Goal: Task Accomplishment & Management: Use online tool/utility

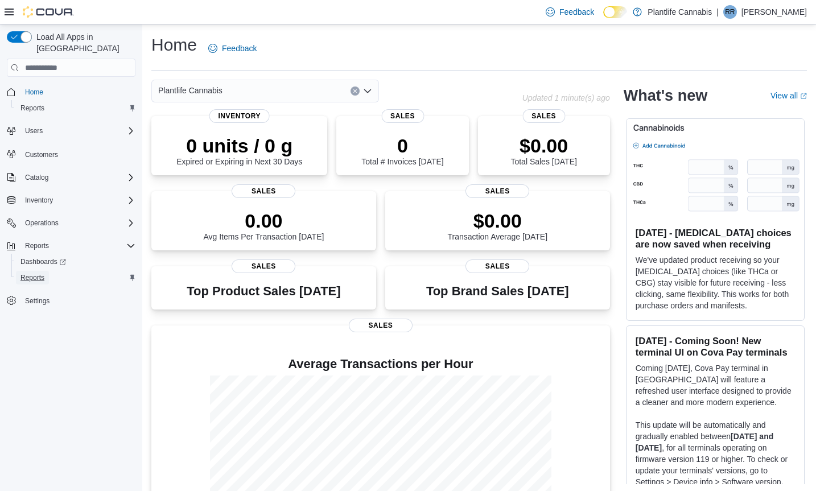
drag, startPoint x: 36, startPoint y: 265, endPoint x: 42, endPoint y: 266, distance: 5.8
click at [36, 273] on span "Reports" at bounding box center [32, 277] width 24 height 9
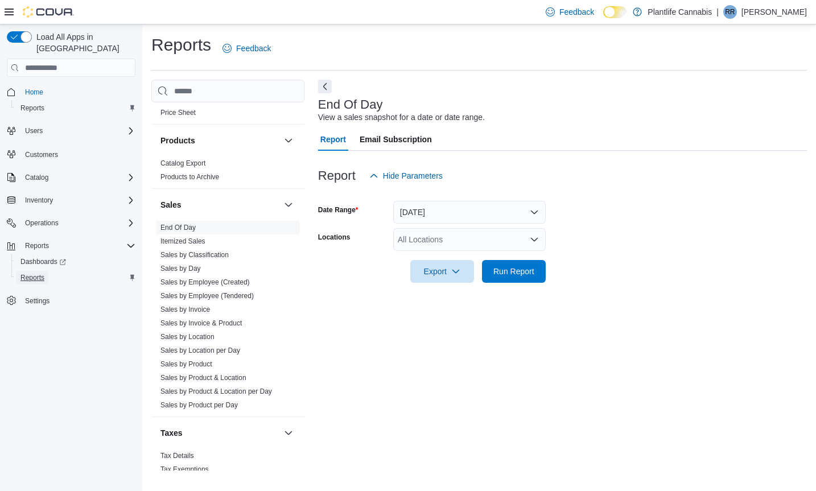
scroll to position [600, 0]
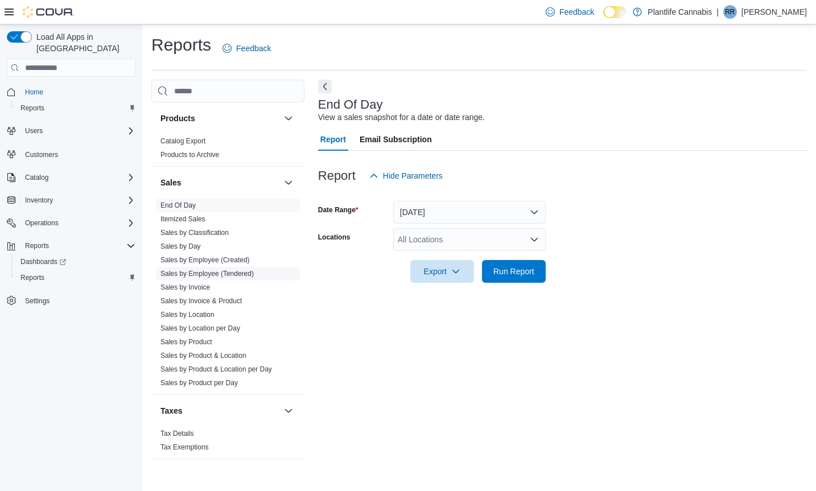
click at [237, 273] on link "Sales by Employee (Tendered)" at bounding box center [206, 274] width 93 height 8
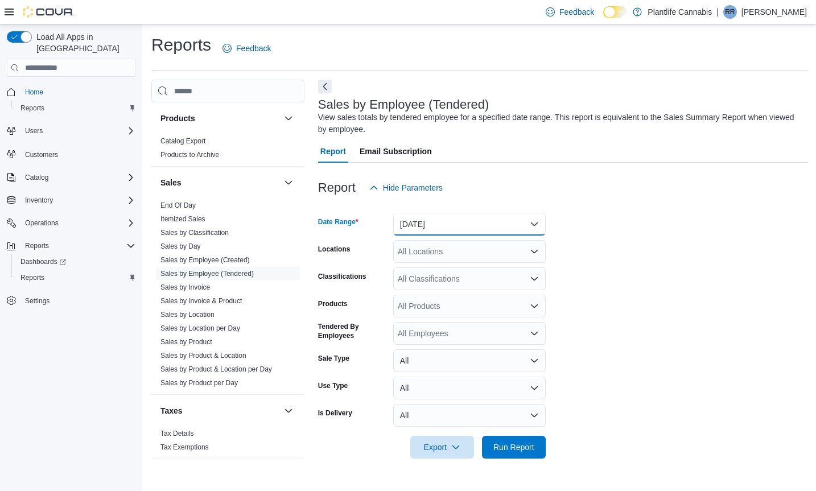
click at [535, 223] on button "[DATE]" at bounding box center [469, 224] width 152 height 23
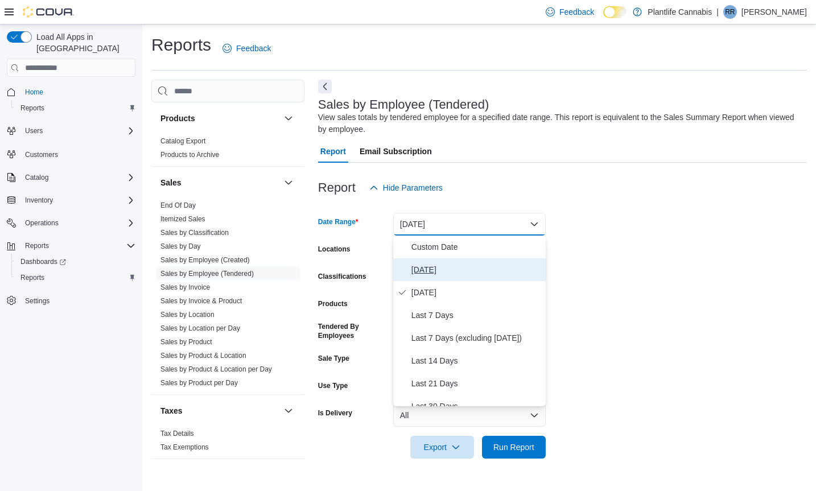
click at [430, 268] on span "[DATE]" at bounding box center [476, 270] width 130 height 14
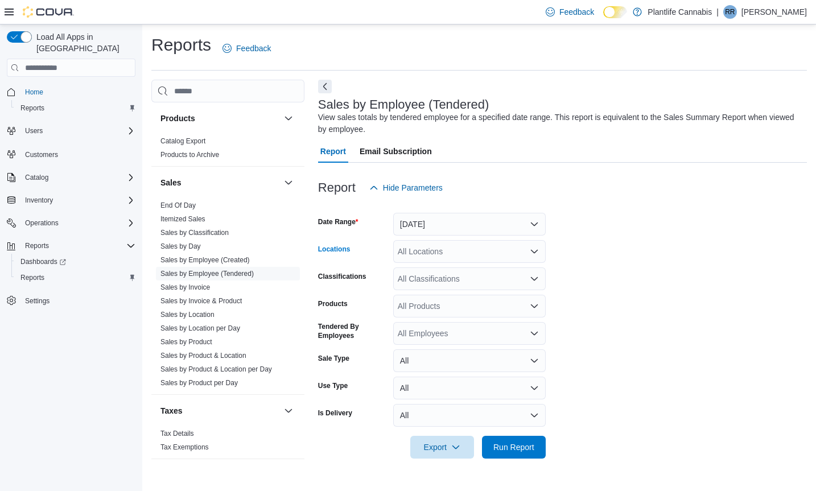
click at [533, 250] on icon "Open list of options" at bounding box center [534, 251] width 9 height 9
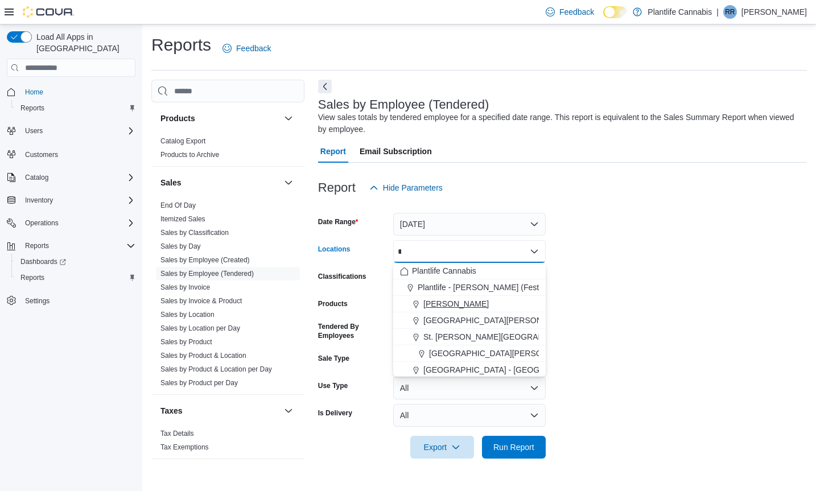
type input "*"
click at [428, 300] on span "[PERSON_NAME]" at bounding box center [455, 303] width 65 height 11
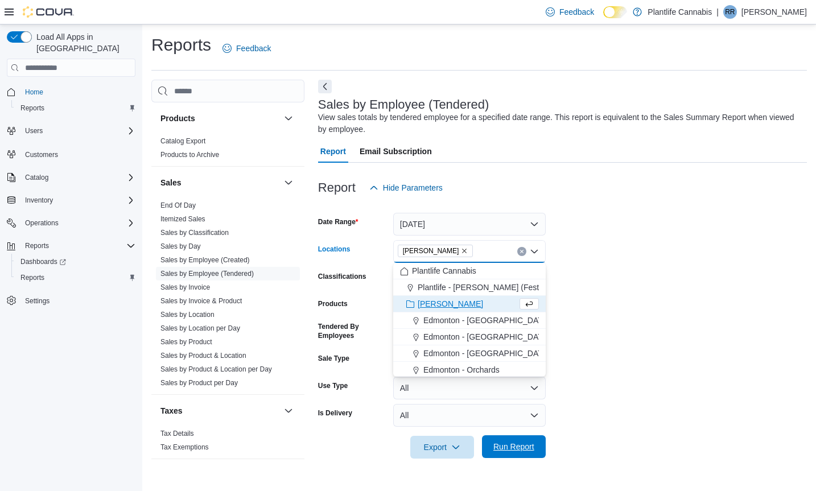
click at [507, 444] on span "Run Report" at bounding box center [513, 446] width 41 height 11
